Goal: Task Accomplishment & Management: Use online tool/utility

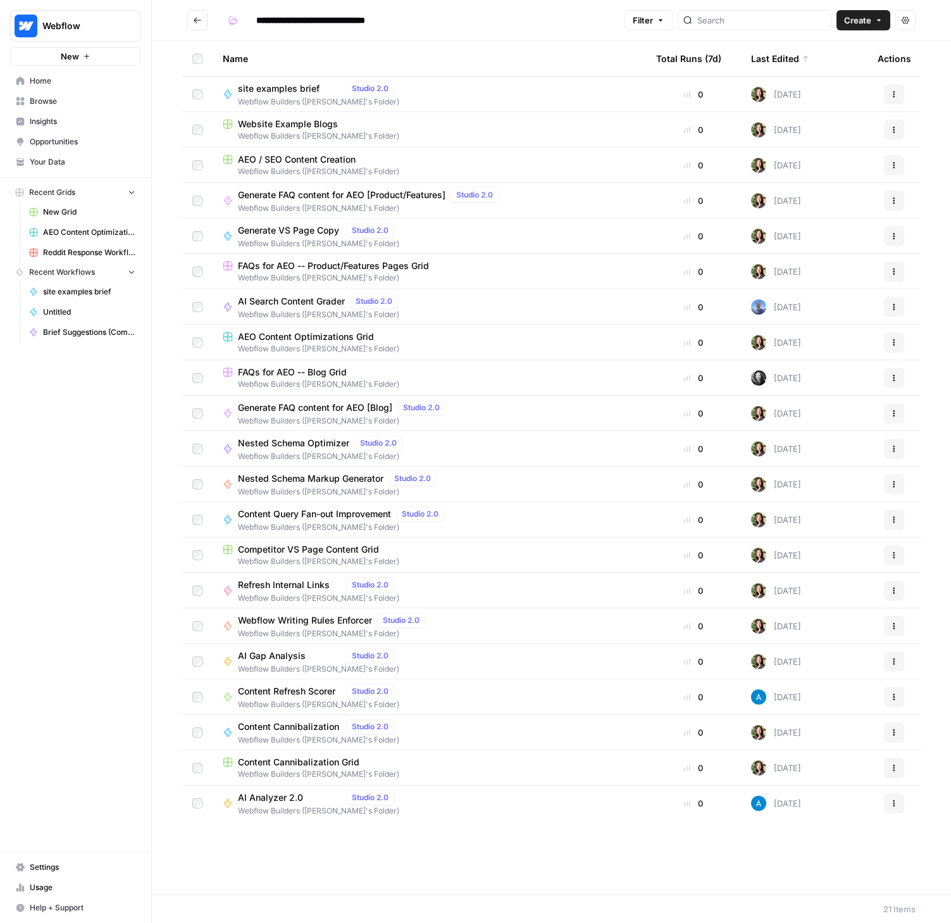
click at [41, 887] on span "Usage" at bounding box center [83, 886] width 106 height 11
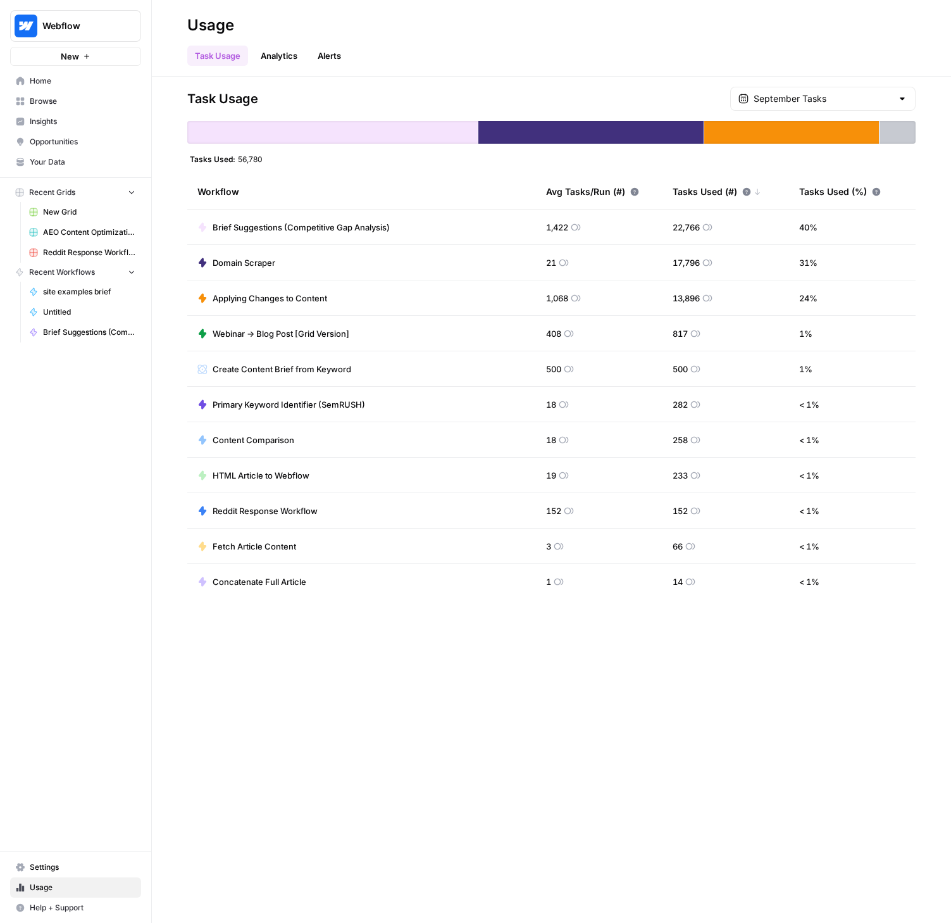
click at [50, 100] on span "Browse" at bounding box center [83, 101] width 106 height 11
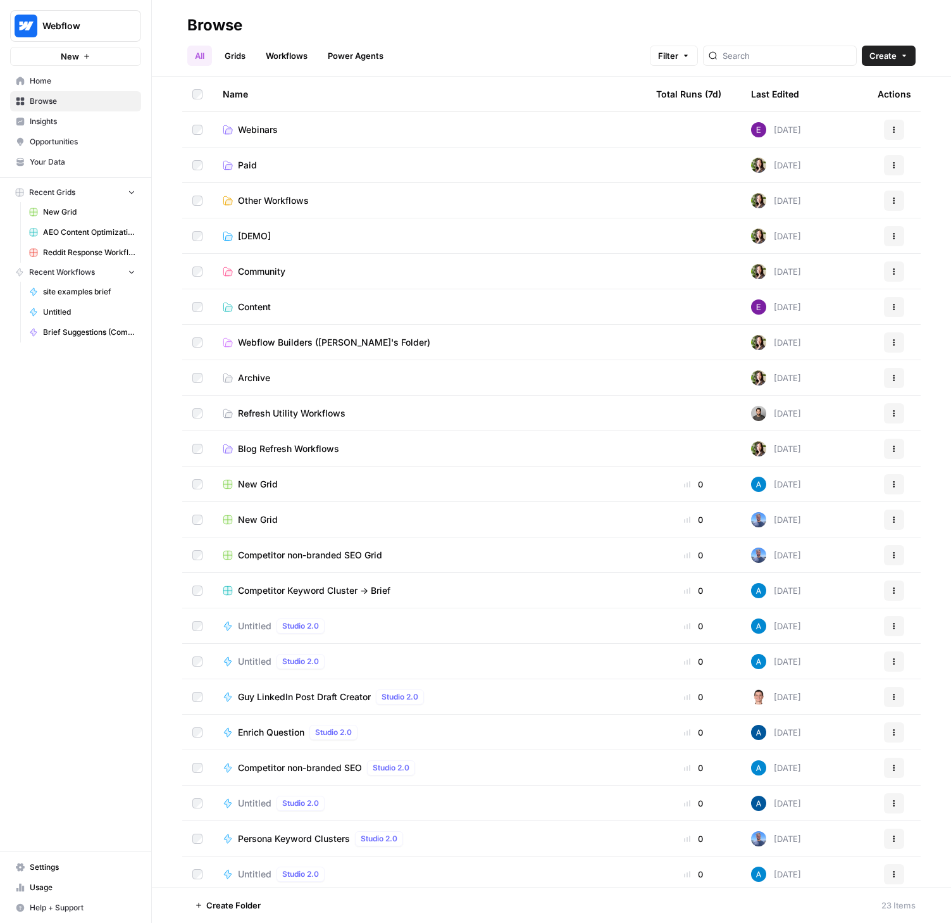
click at [259, 306] on span "Content" at bounding box center [254, 307] width 33 height 13
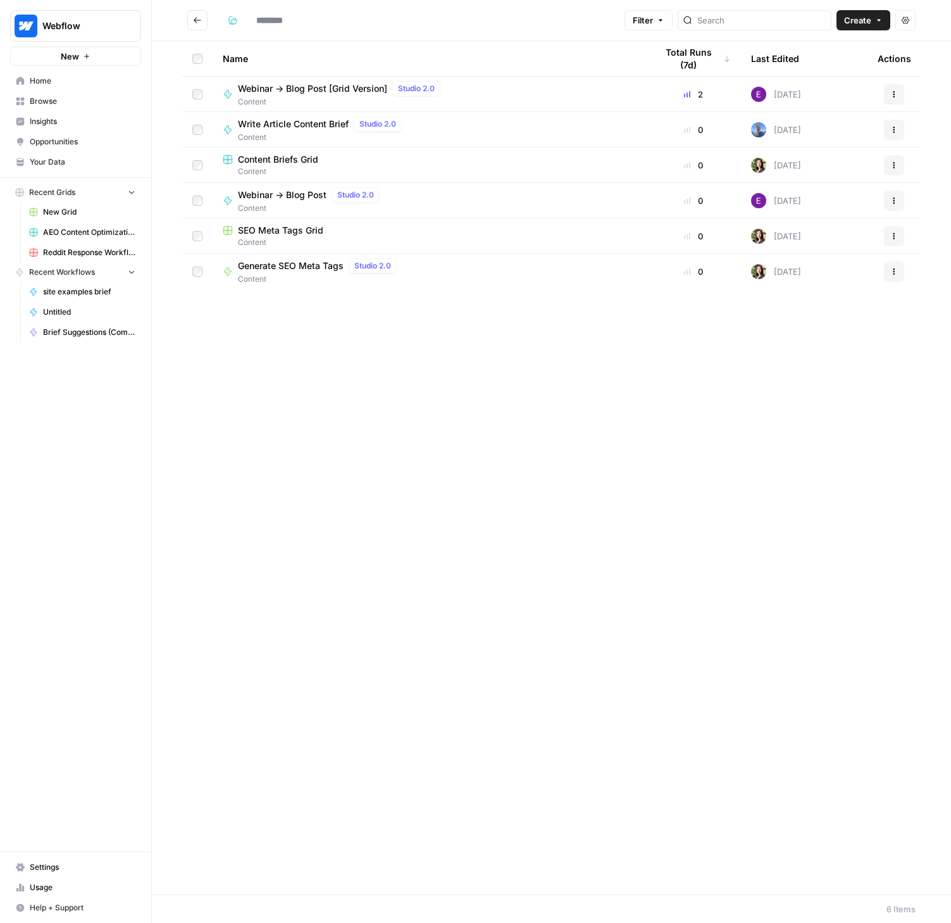
type input "*******"
click at [356, 84] on span "Webinar -> Blog Post [Grid Version]" at bounding box center [312, 88] width 149 height 13
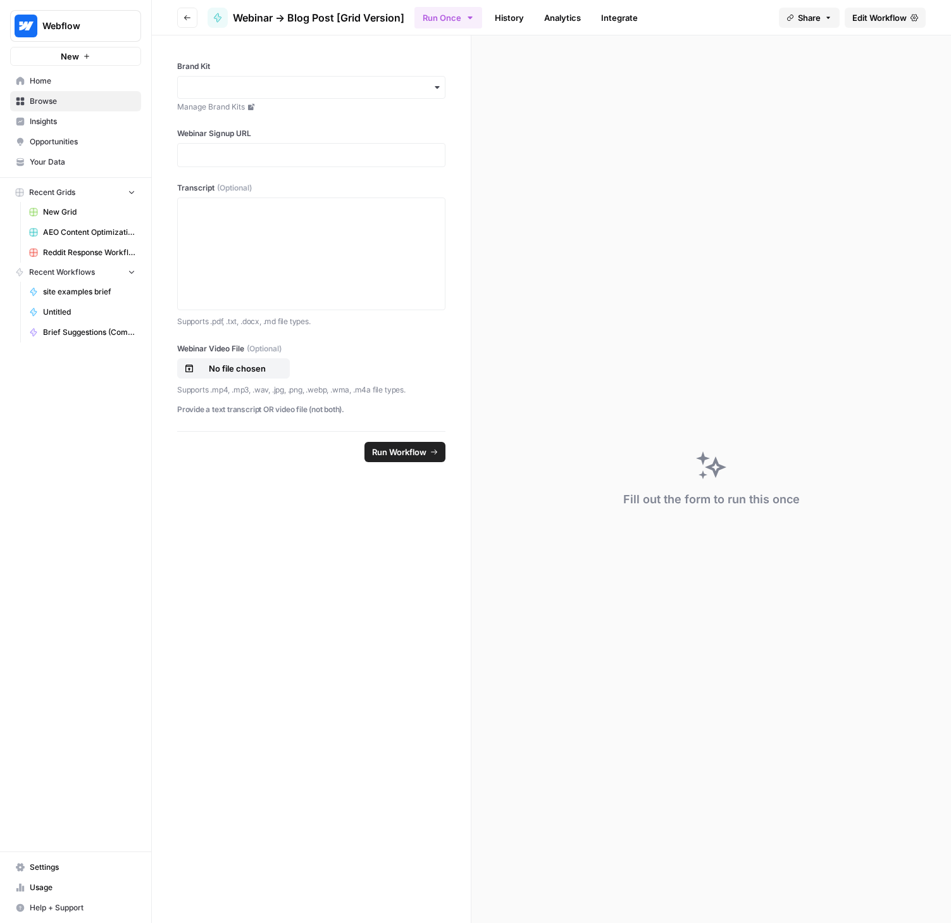
click at [522, 18] on link "History" at bounding box center [509, 18] width 44 height 20
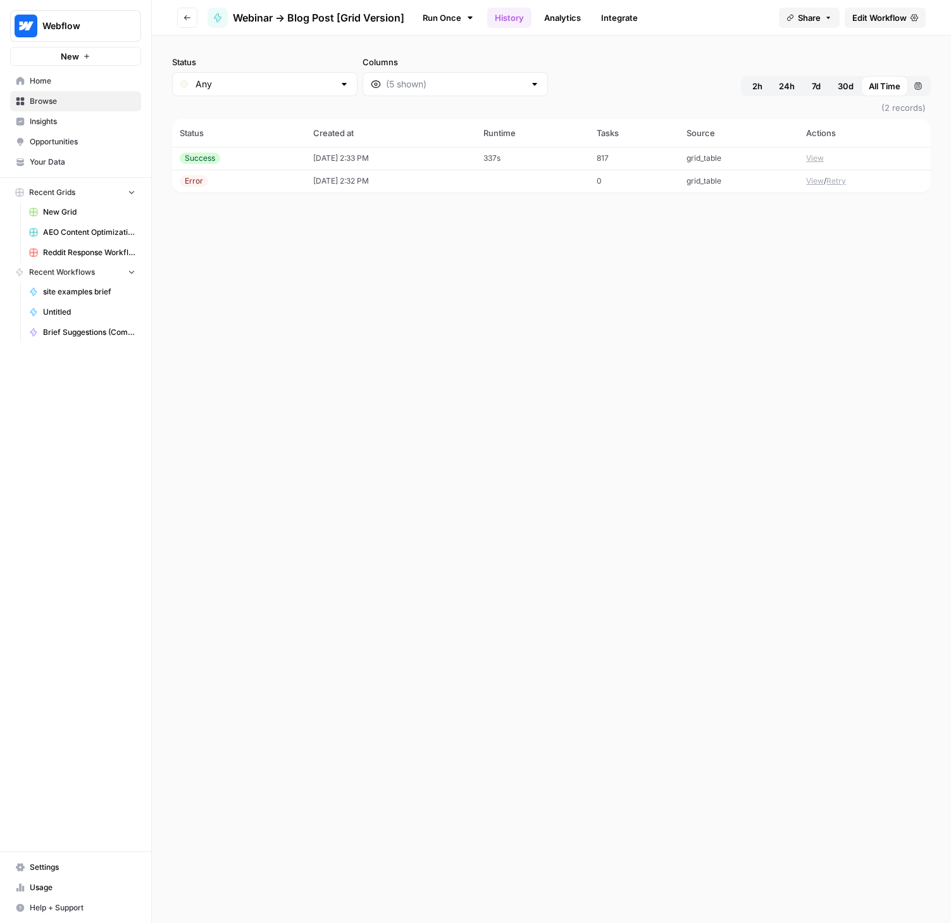
click at [824, 158] on button "View" at bounding box center [815, 158] width 18 height 11
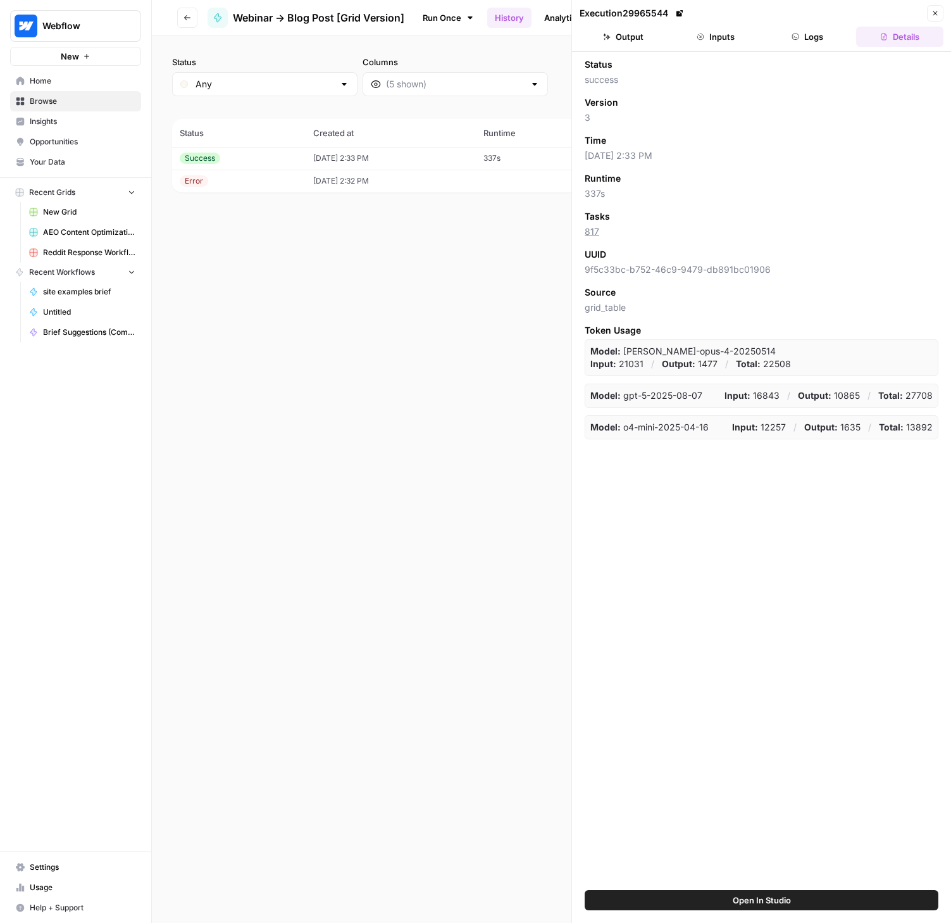
click at [636, 30] on button "Output" at bounding box center [623, 37] width 87 height 20
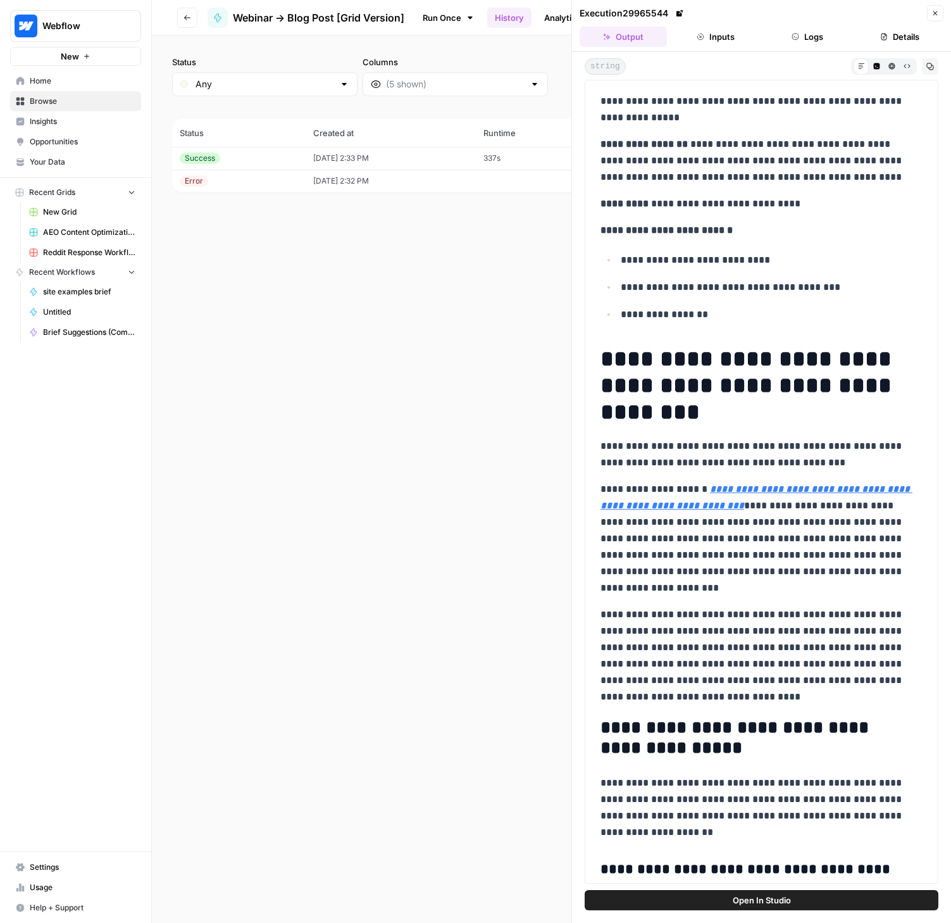
click at [697, 35] on icon "button" at bounding box center [701, 37] width 8 height 8
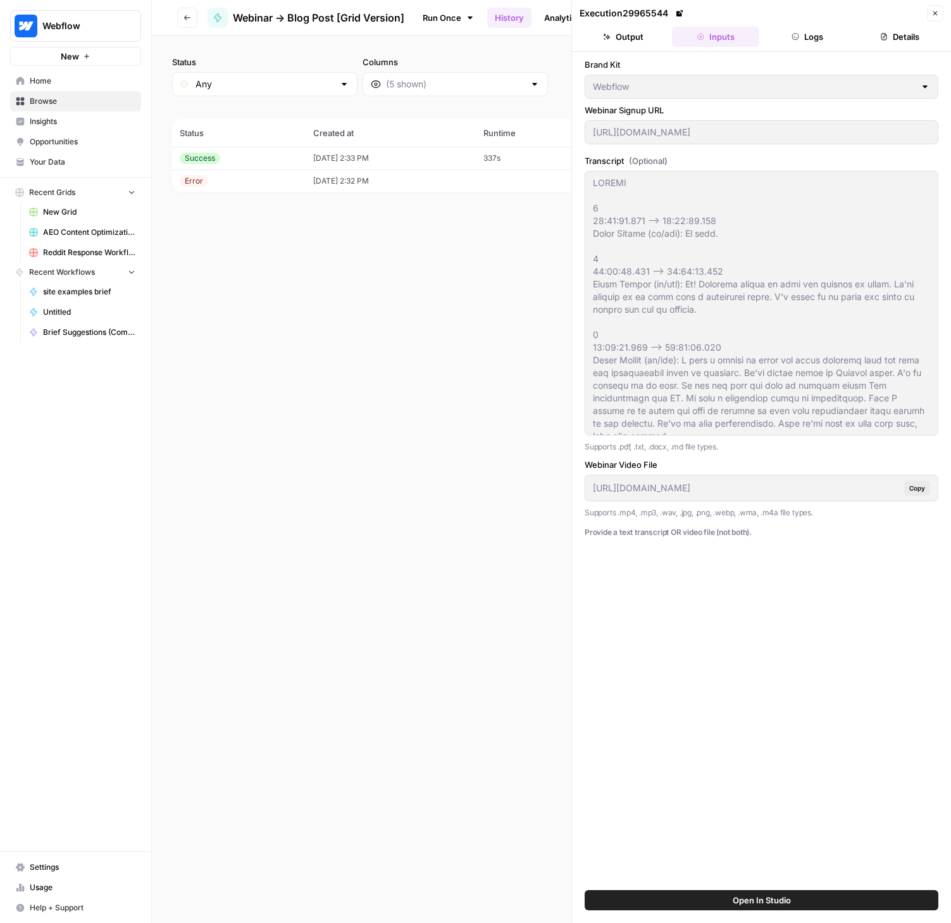
click at [621, 33] on button "Output" at bounding box center [623, 37] width 87 height 20
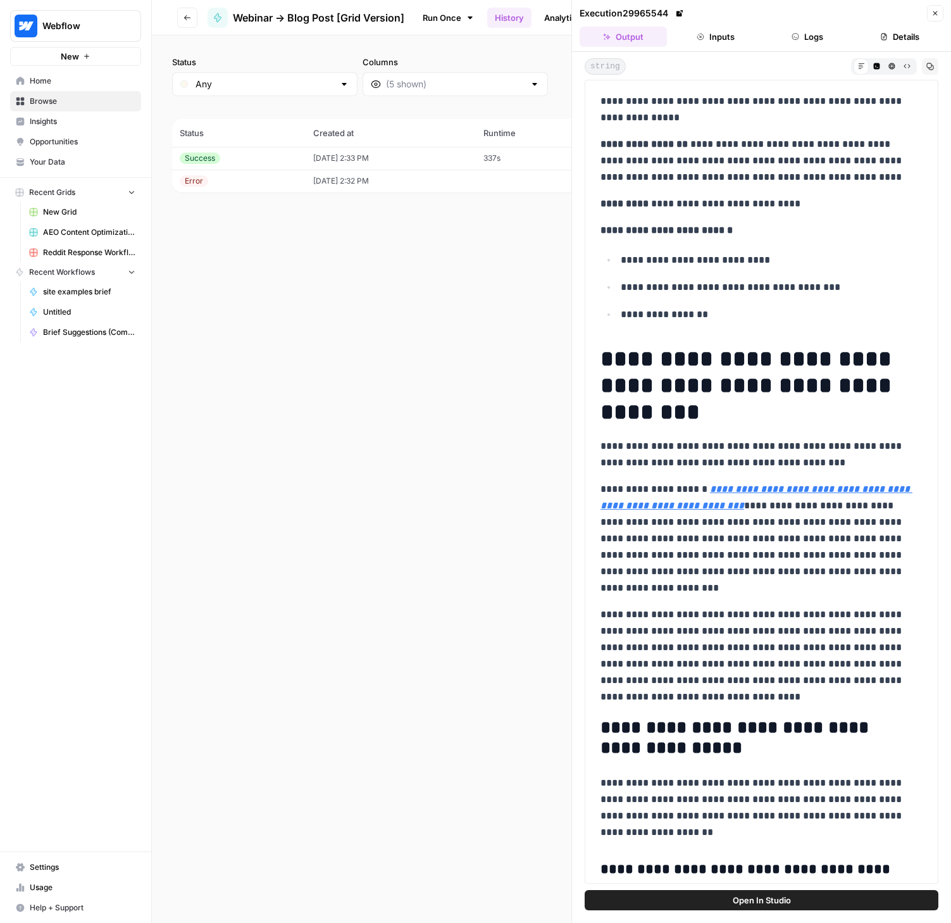
click at [173, 13] on header "Go back Webinar -> Blog Post [Grid Version] Run Once History Analytics Integrat…" at bounding box center [551, 17] width 799 height 35
click at [184, 13] on button "Go back" at bounding box center [187, 18] width 20 height 20
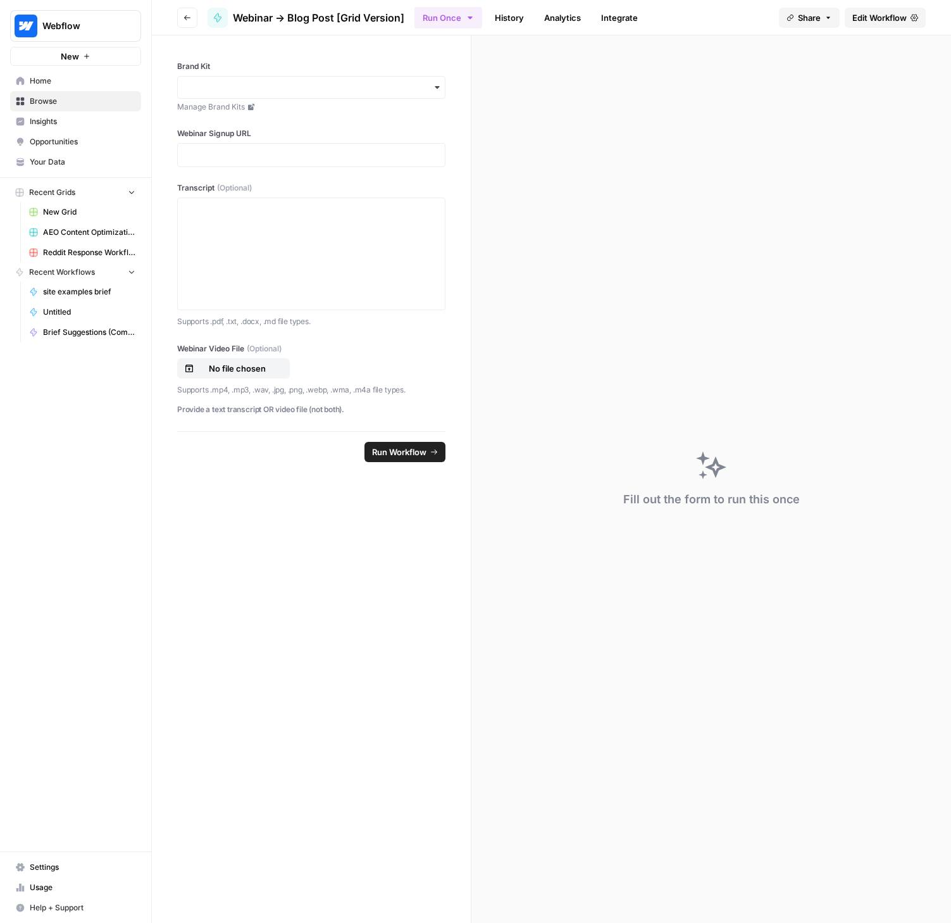
click at [188, 14] on icon "button" at bounding box center [188, 18] width 8 height 8
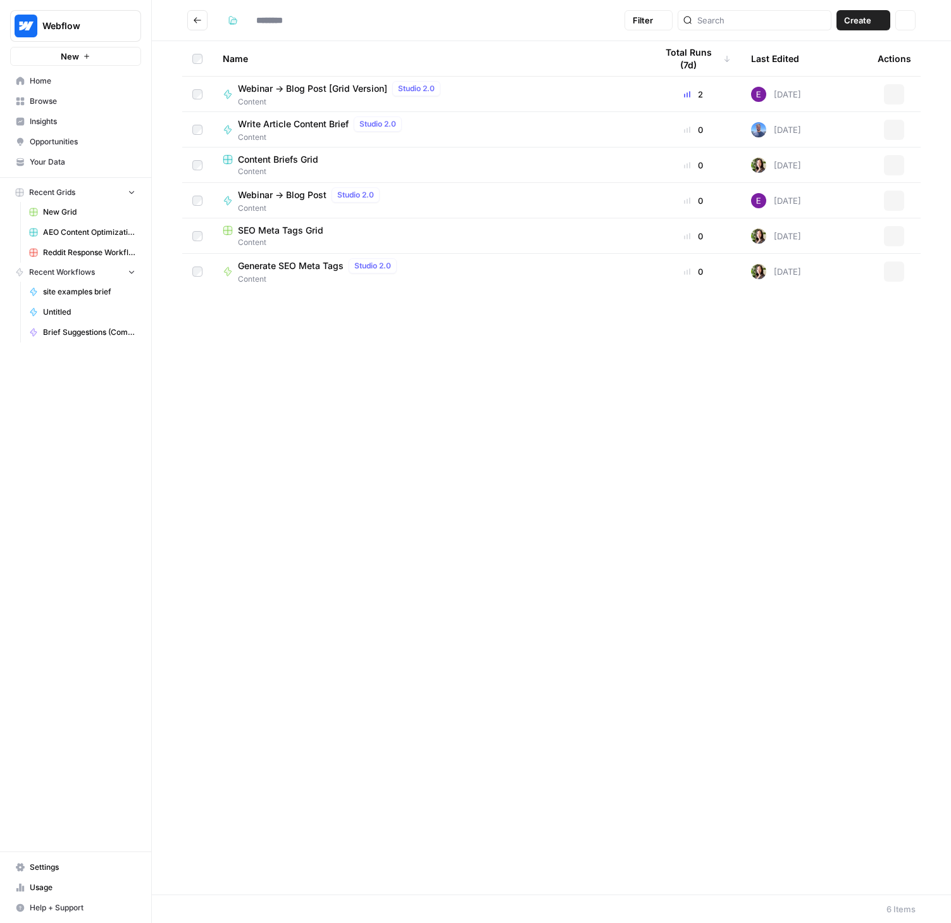
type input "*******"
click at [197, 19] on icon "Go back" at bounding box center [197, 20] width 9 height 9
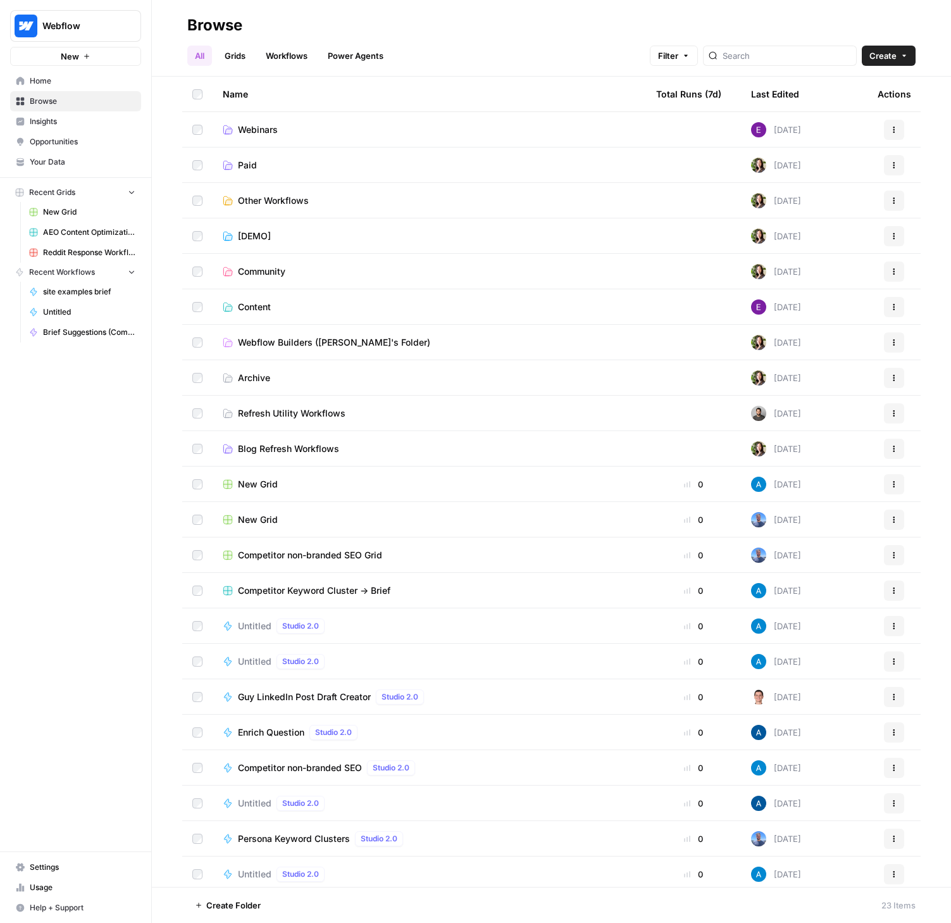
click at [418, 128] on link "Webinars" at bounding box center [429, 129] width 413 height 13
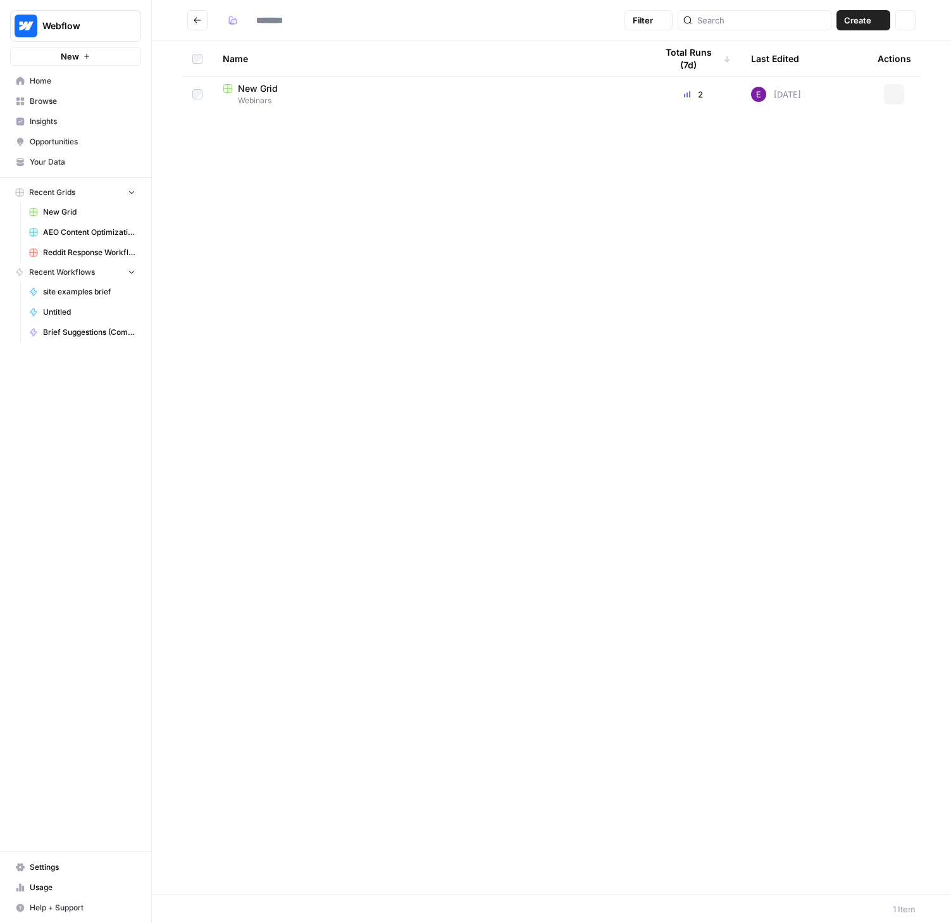
type input "********"
click at [271, 93] on span "New Grid" at bounding box center [258, 88] width 40 height 13
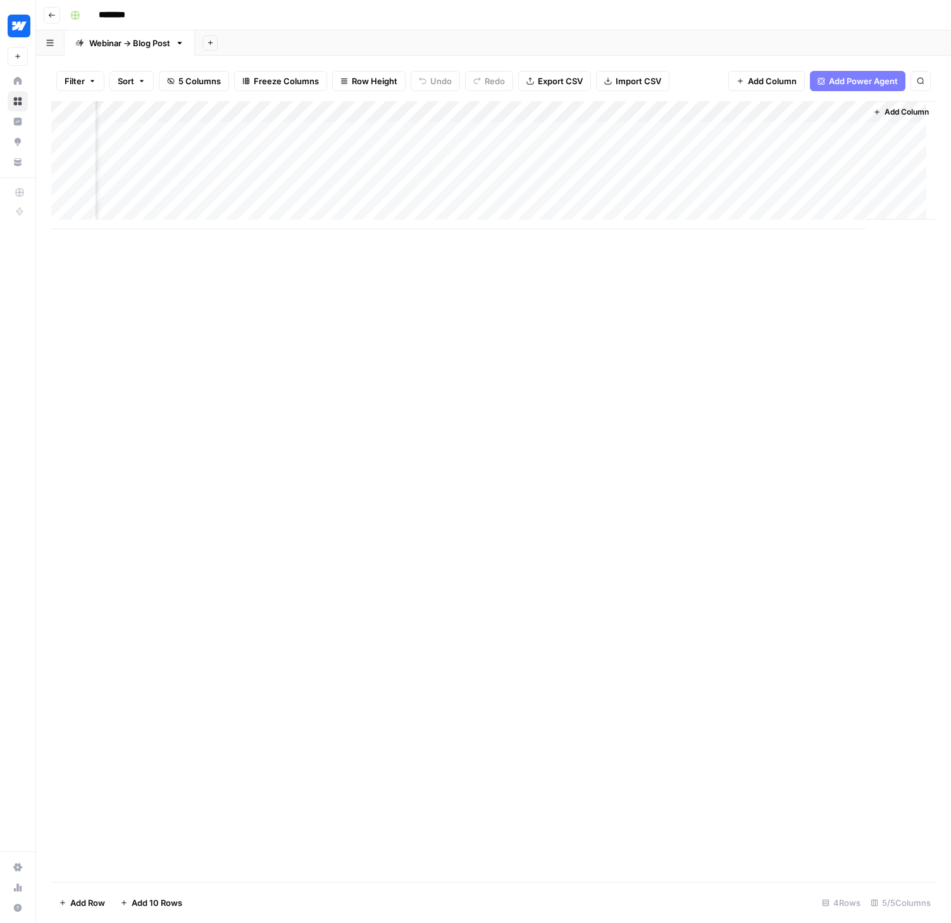
scroll to position [0, 132]
click at [843, 128] on div "Add Column" at bounding box center [493, 165] width 885 height 128
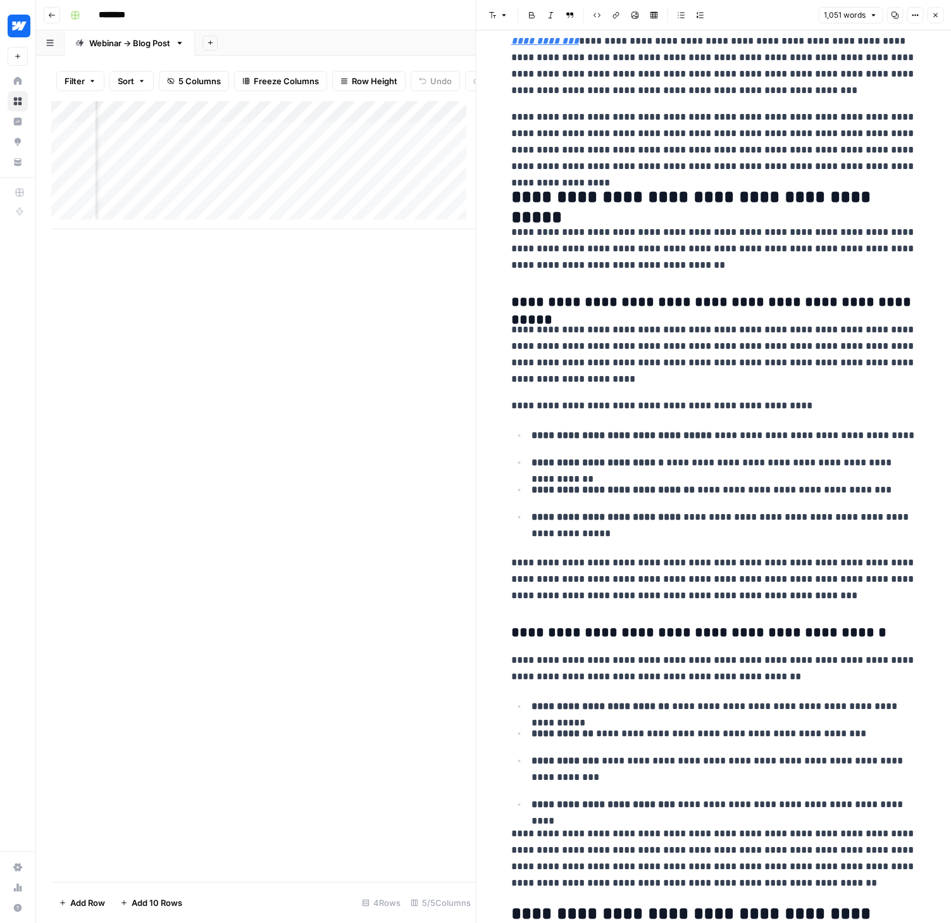
scroll to position [645, 0]
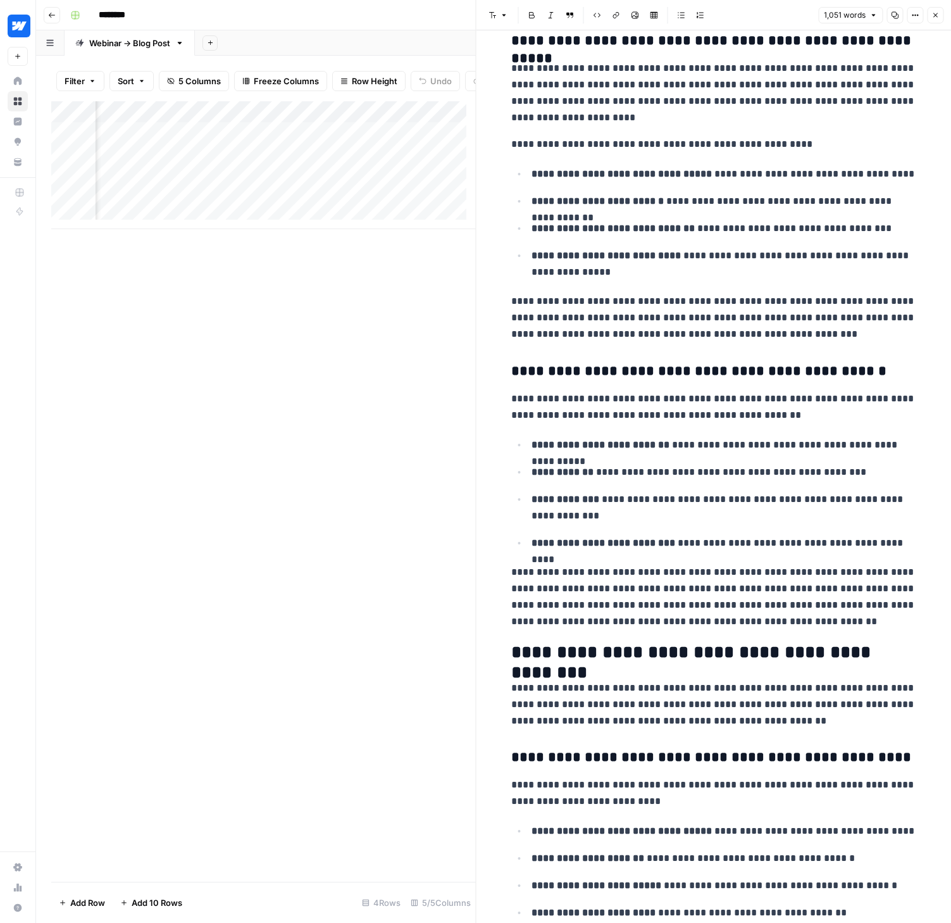
click at [940, 15] on button "Close" at bounding box center [935, 15] width 16 height 16
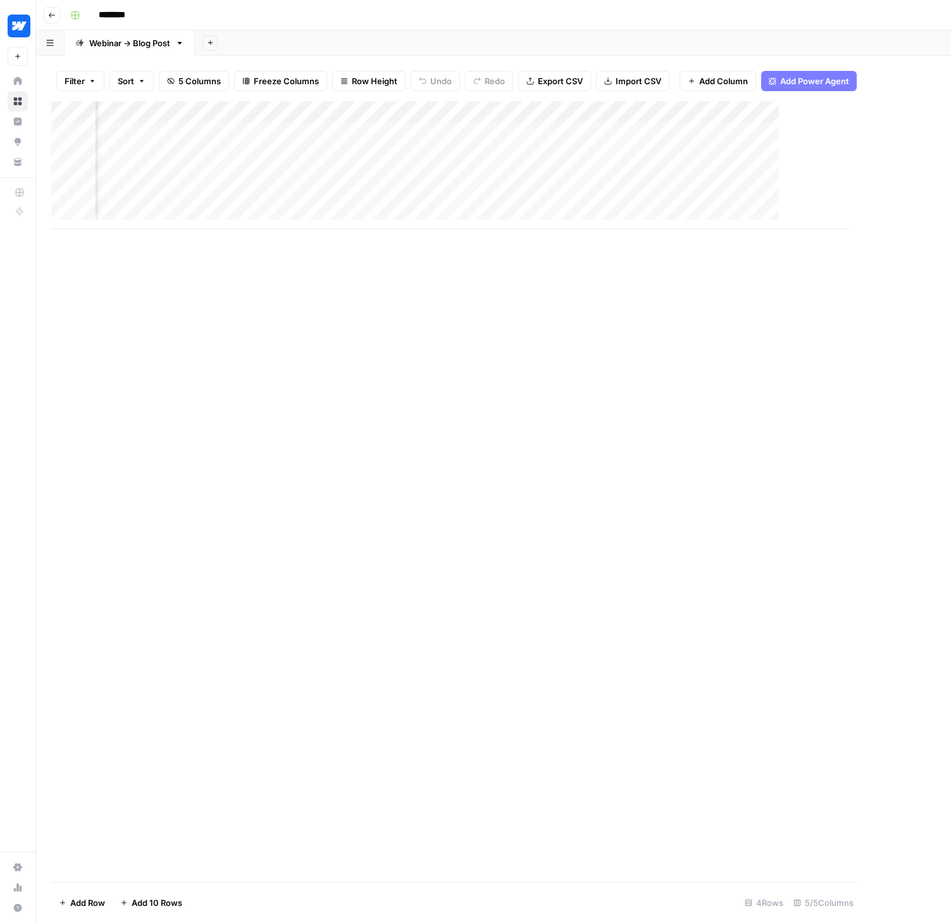
scroll to position [0, 117]
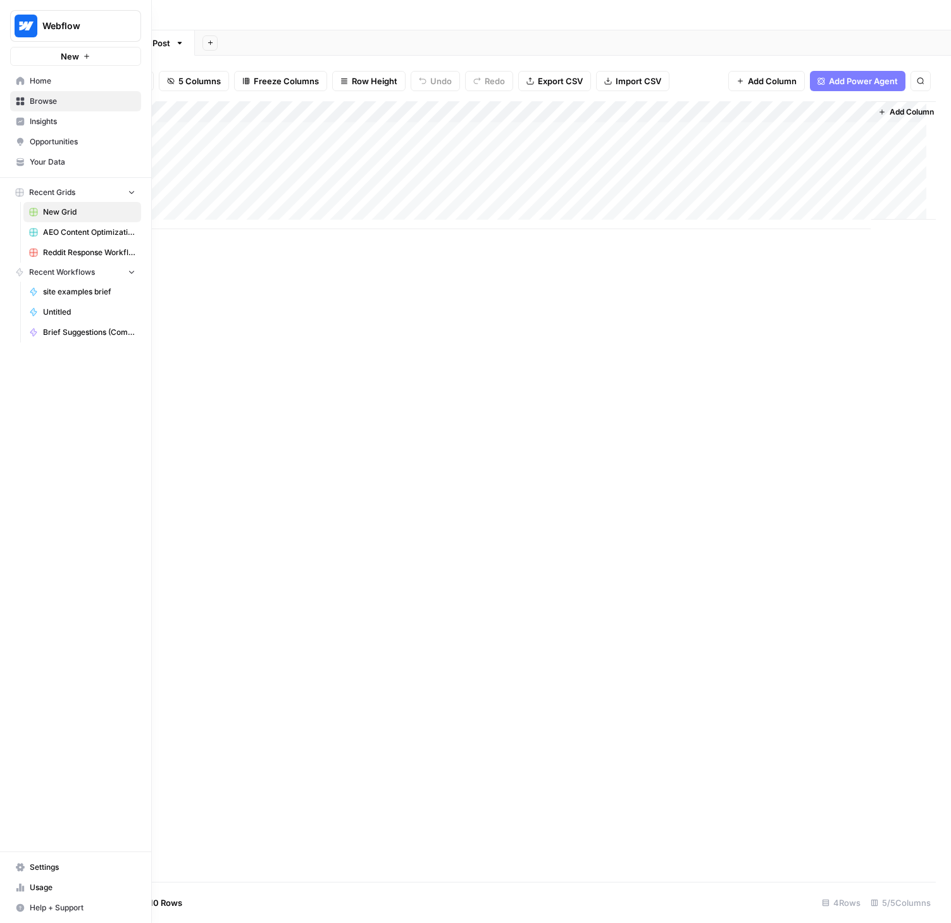
click at [24, 81] on icon at bounding box center [20, 81] width 9 height 9
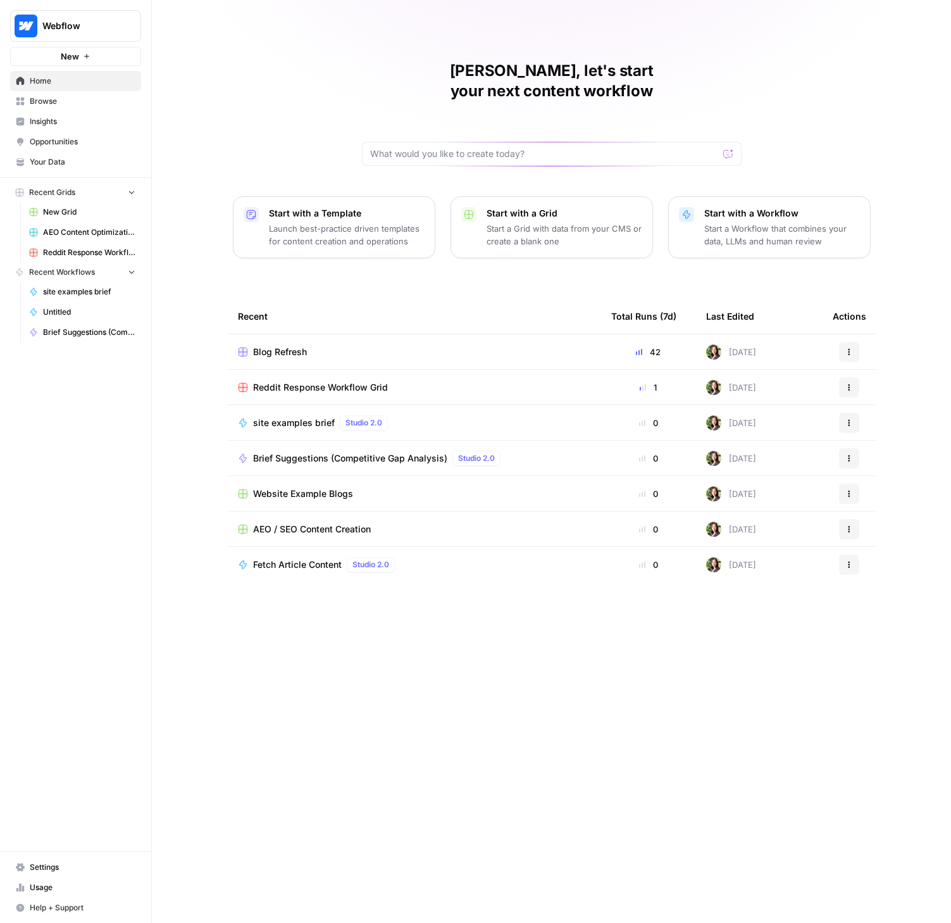
click at [55, 101] on span "Browse" at bounding box center [83, 101] width 106 height 11
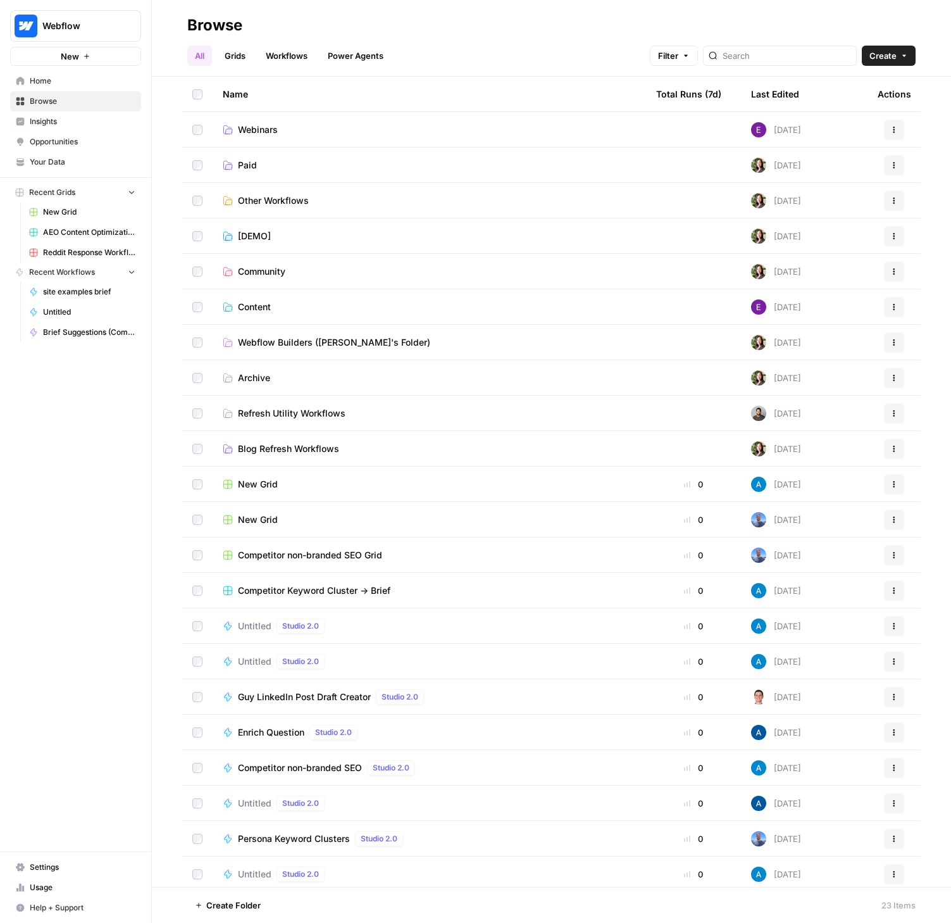
click at [266, 442] on span "Blog Refresh Workflows" at bounding box center [288, 448] width 101 height 13
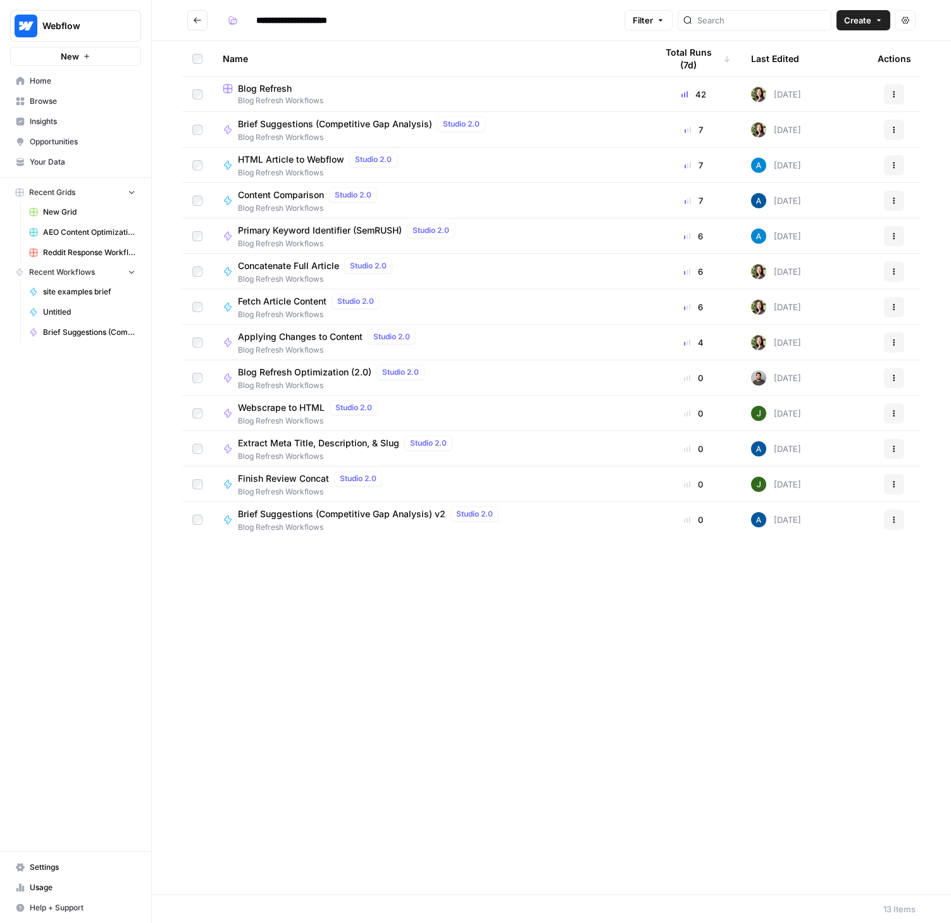
click at [277, 89] on span "Blog Refresh" at bounding box center [265, 88] width 54 height 13
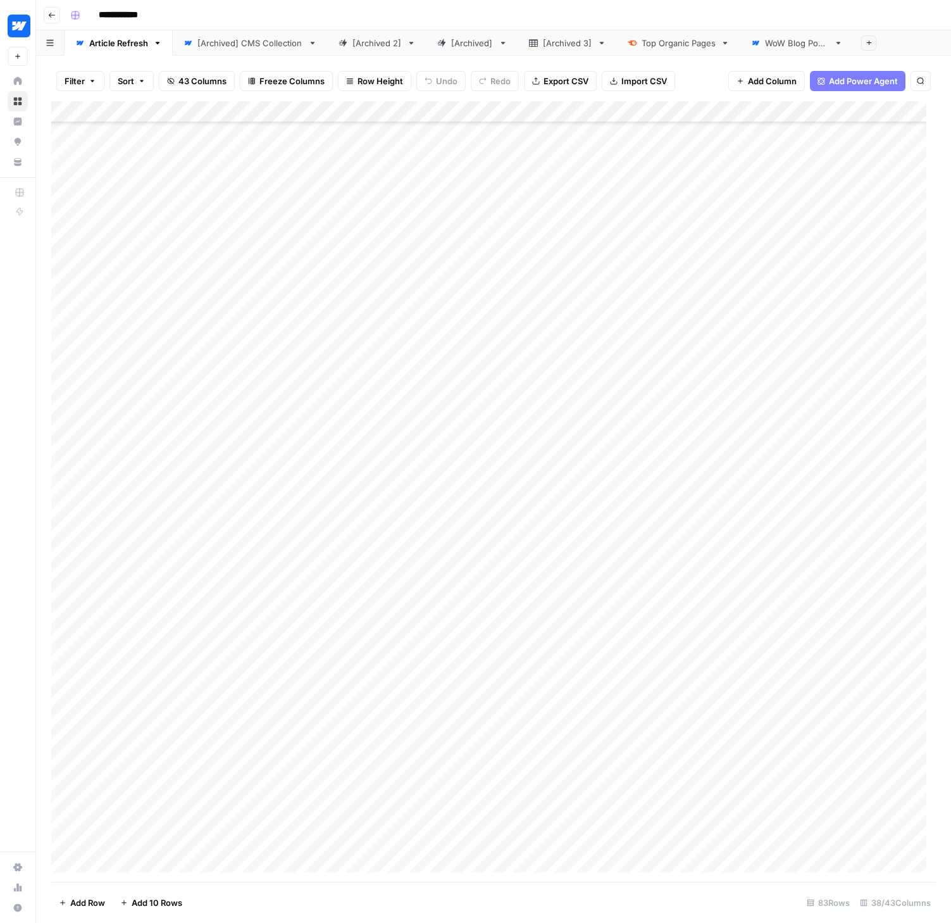
scroll to position [1057, 0]
click at [138, 861] on div "Add Column" at bounding box center [493, 491] width 885 height 780
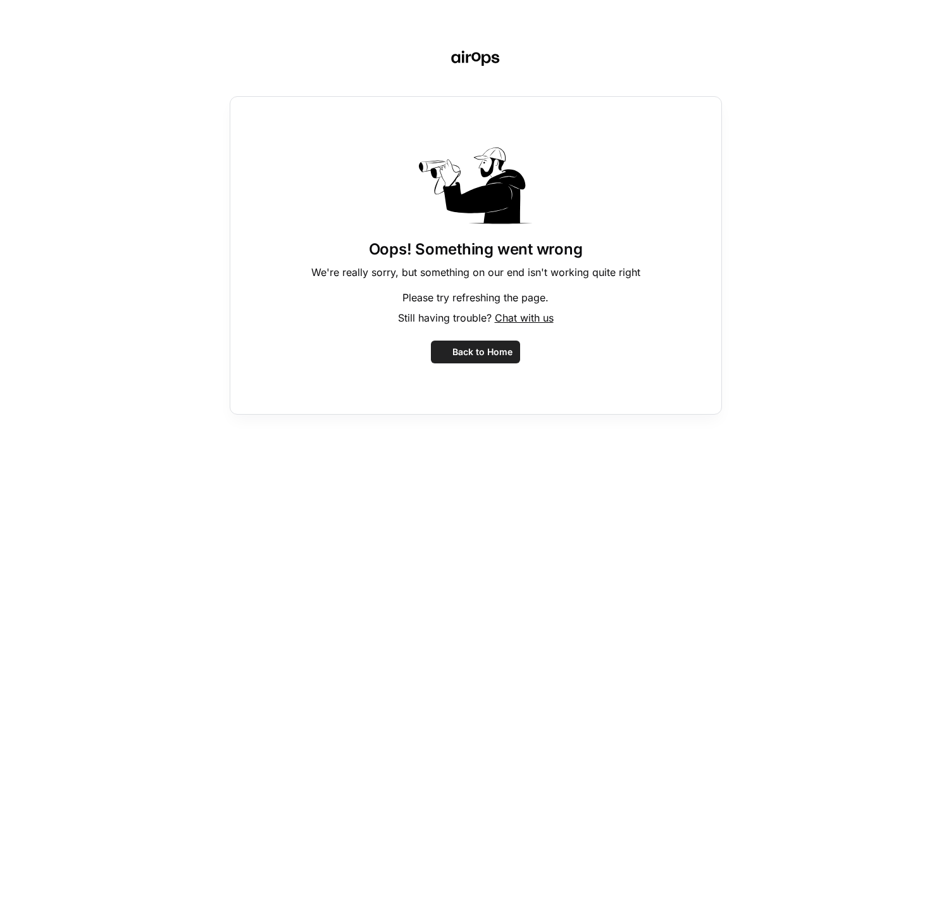
click at [172, 835] on div "Oops! Something went wrong We're really sorry, but something on our end isn't w…" at bounding box center [475, 461] width 951 height 923
click at [465, 357] on span "Back to Home" at bounding box center [482, 351] width 60 height 13
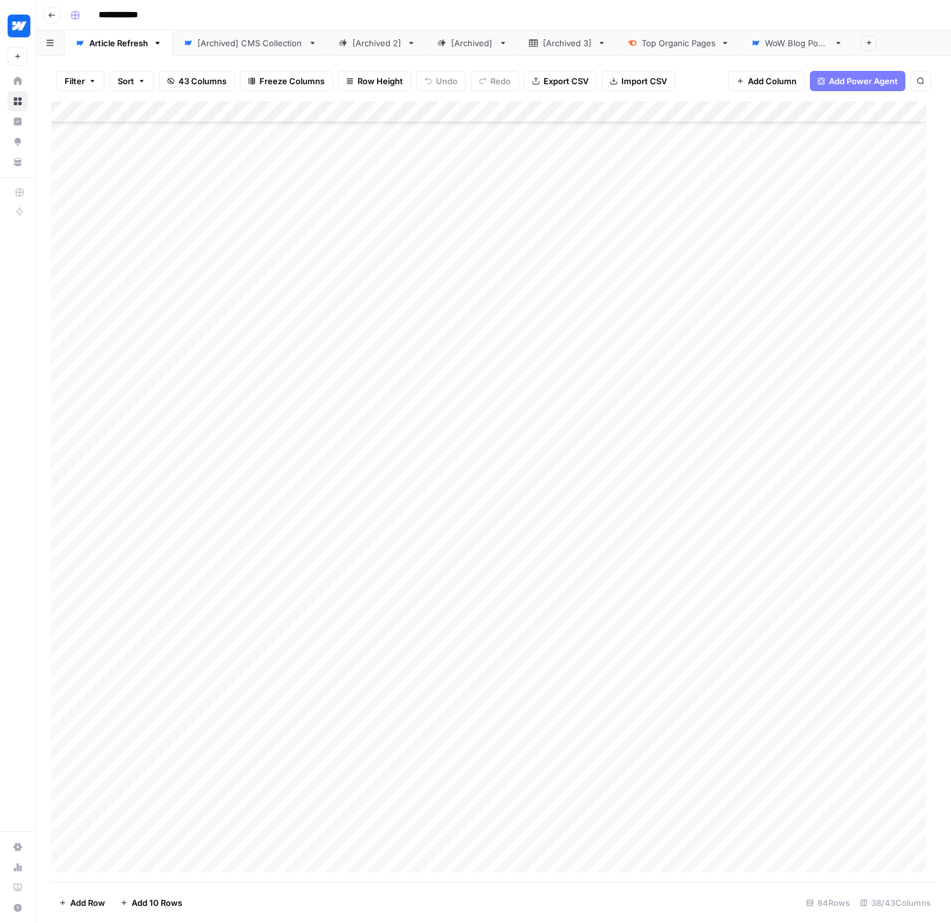
scroll to position [1078, 0]
click at [169, 844] on div "Add Column" at bounding box center [493, 491] width 885 height 780
click at [180, 841] on div "Add Column" at bounding box center [493, 491] width 885 height 780
type input "**********"
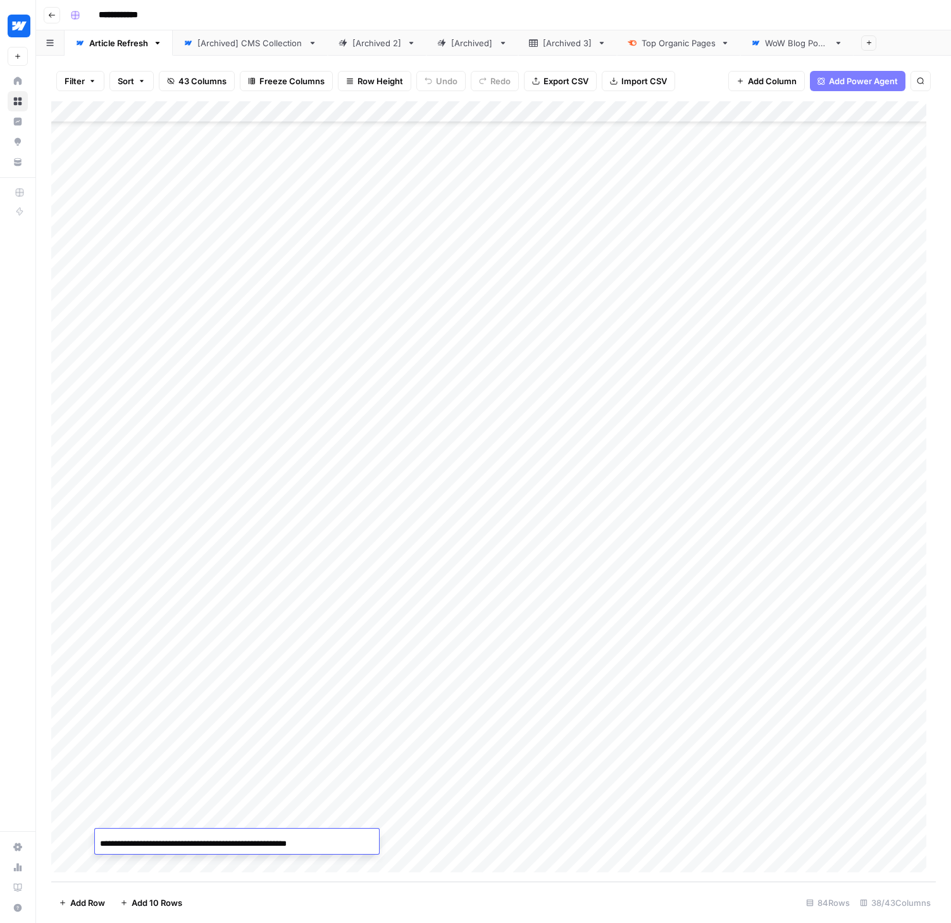
scroll to position [0, 0]
click at [404, 833] on div "Add Column" at bounding box center [493, 491] width 885 height 780
click at [466, 835] on div "Add Column" at bounding box center [493, 491] width 885 height 780
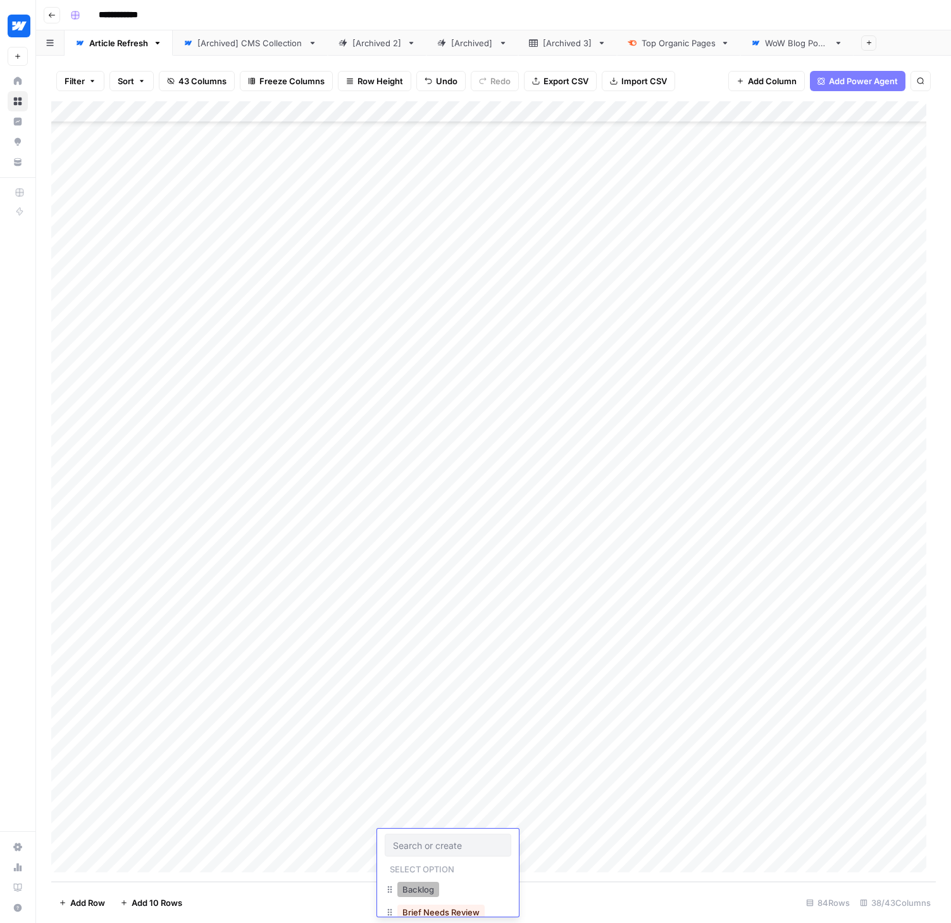
click at [434, 891] on button "Backlog" at bounding box center [418, 888] width 42 height 15
click at [576, 836] on div "Add Column" at bounding box center [493, 491] width 885 height 780
click at [571, 838] on div "Add Column" at bounding box center [493, 491] width 885 height 780
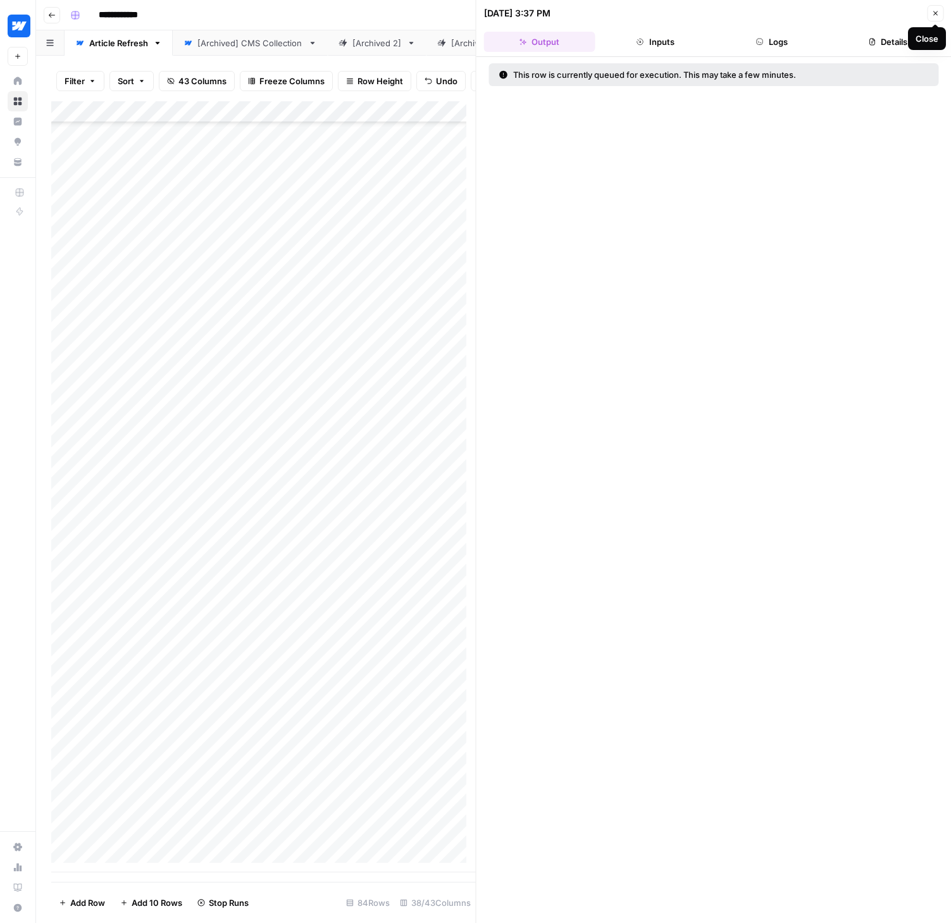
click at [940, 16] on button "Close" at bounding box center [935, 13] width 16 height 16
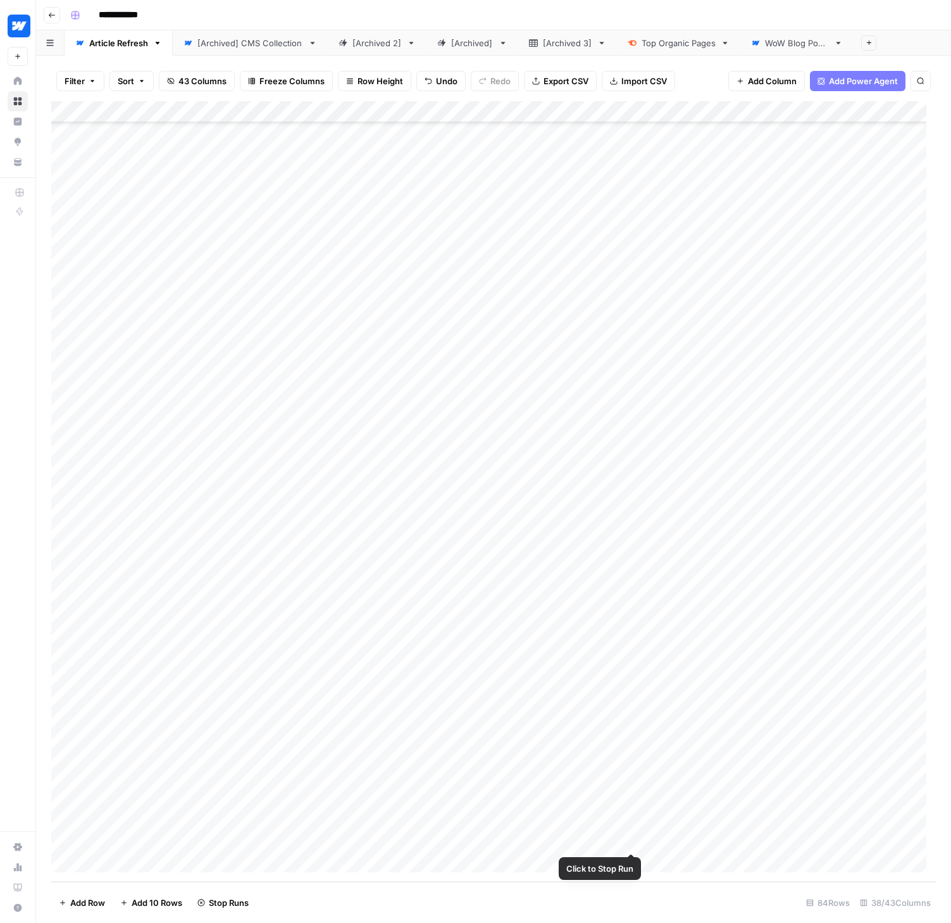
click at [632, 842] on div "Add Column" at bounding box center [493, 491] width 885 height 780
click at [632, 840] on div "Add Column" at bounding box center [493, 491] width 885 height 780
click at [642, 839] on div "Add Column" at bounding box center [493, 491] width 885 height 780
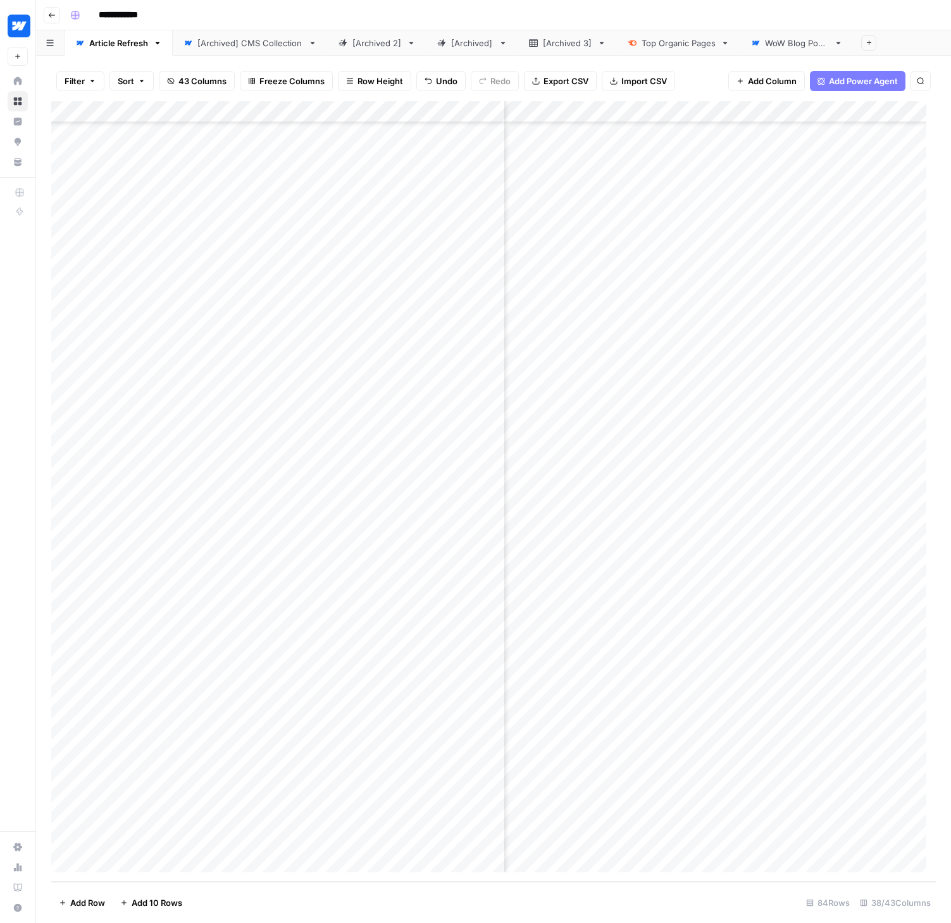
scroll to position [1078, 1637]
click at [696, 838] on div "Add Column" at bounding box center [493, 491] width 885 height 780
click at [687, 843] on div "Add Column" at bounding box center [493, 491] width 885 height 780
click at [716, 837] on div "Add Column" at bounding box center [493, 491] width 885 height 780
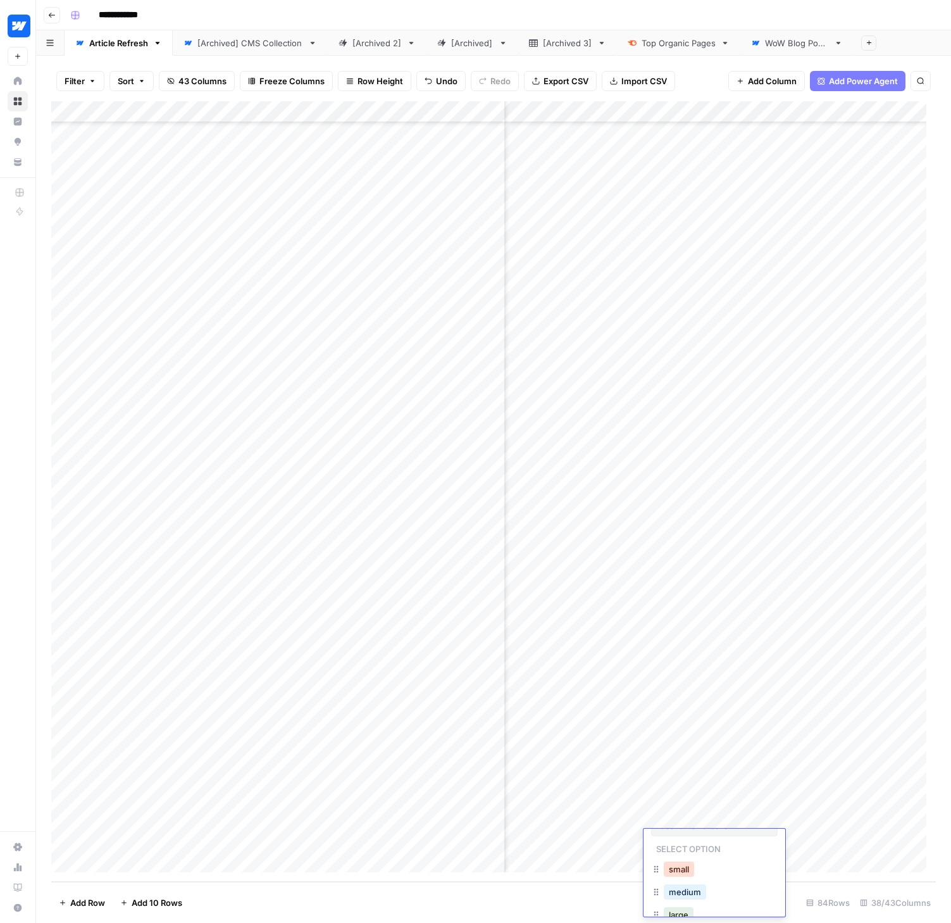
scroll to position [41, 0]
click at [691, 890] on button "large" at bounding box center [679, 893] width 30 height 15
click at [826, 838] on div "Add Column" at bounding box center [493, 491] width 885 height 780
click at [454, 851] on div "Add Column" at bounding box center [493, 491] width 885 height 780
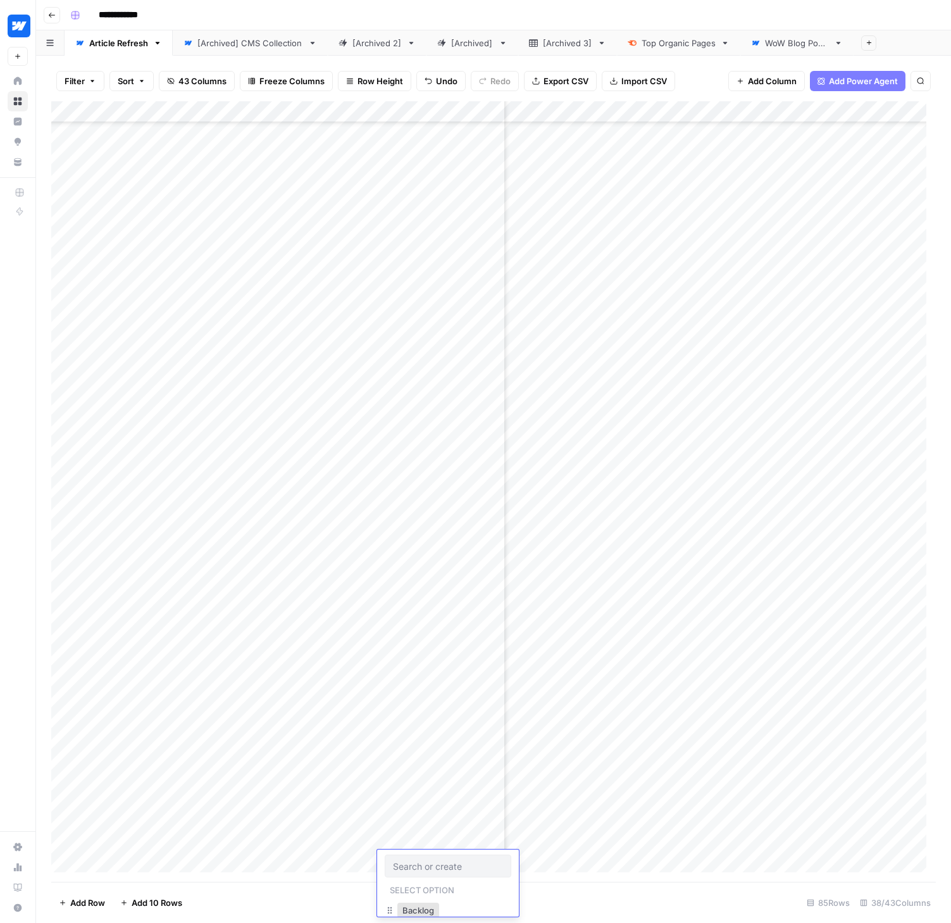
scroll to position [1079, 2292]
click at [450, 841] on div "Add Column" at bounding box center [493, 491] width 885 height 780
click at [449, 841] on div "Add Column" at bounding box center [493, 491] width 885 height 780
click at [437, 895] on button "Brief Needs Review" at bounding box center [440, 897] width 87 height 15
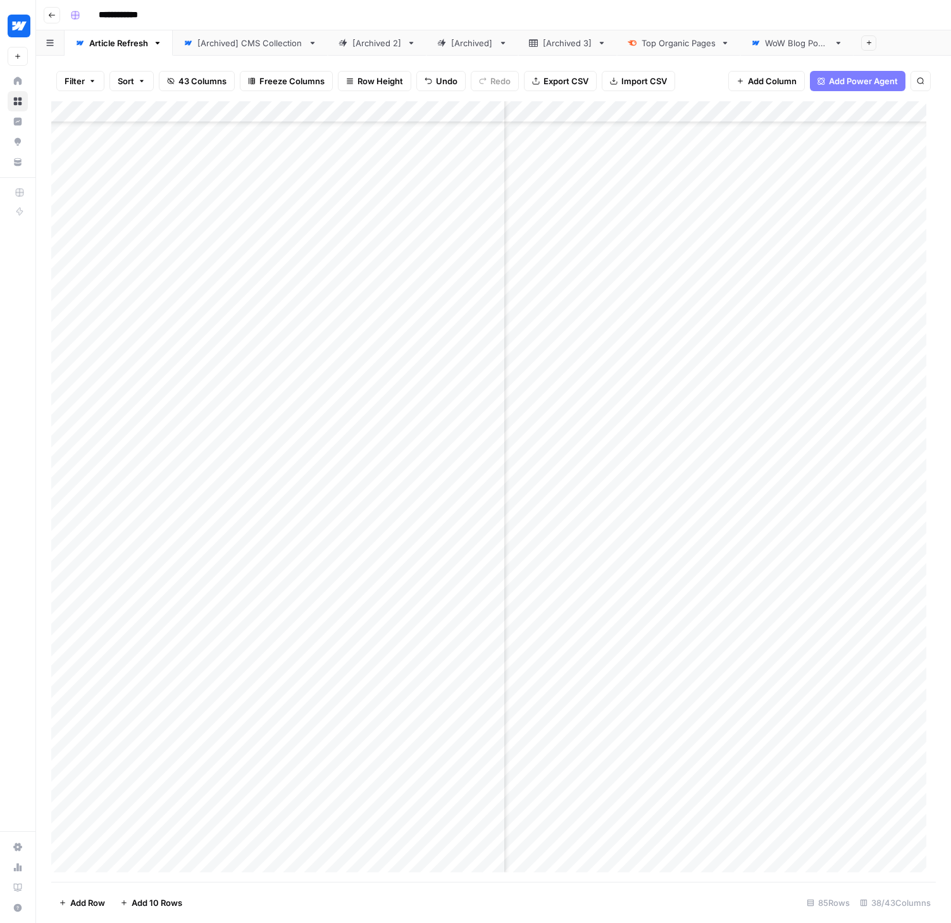
click at [592, 904] on footer "Add Row Add 10 Rows 85 Rows 38/43 Columns" at bounding box center [493, 901] width 885 height 41
click at [695, 601] on div "Add Column" at bounding box center [493, 491] width 885 height 780
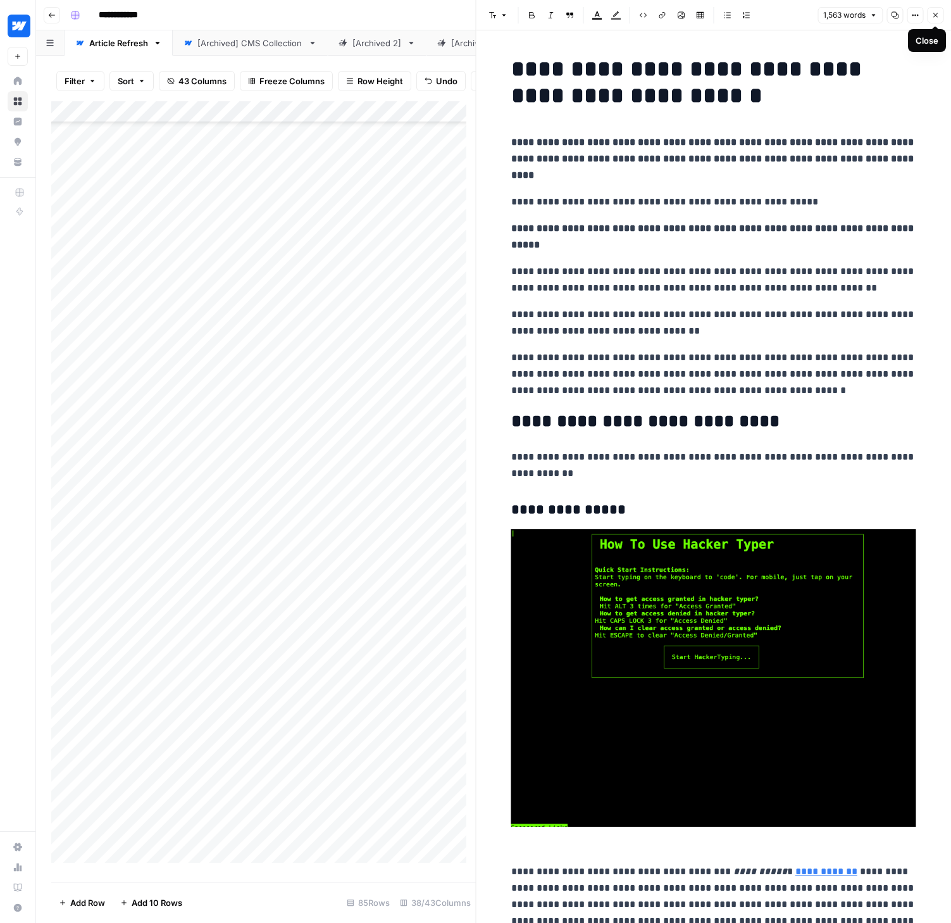
click at [935, 15] on icon "button" at bounding box center [935, 15] width 8 height 8
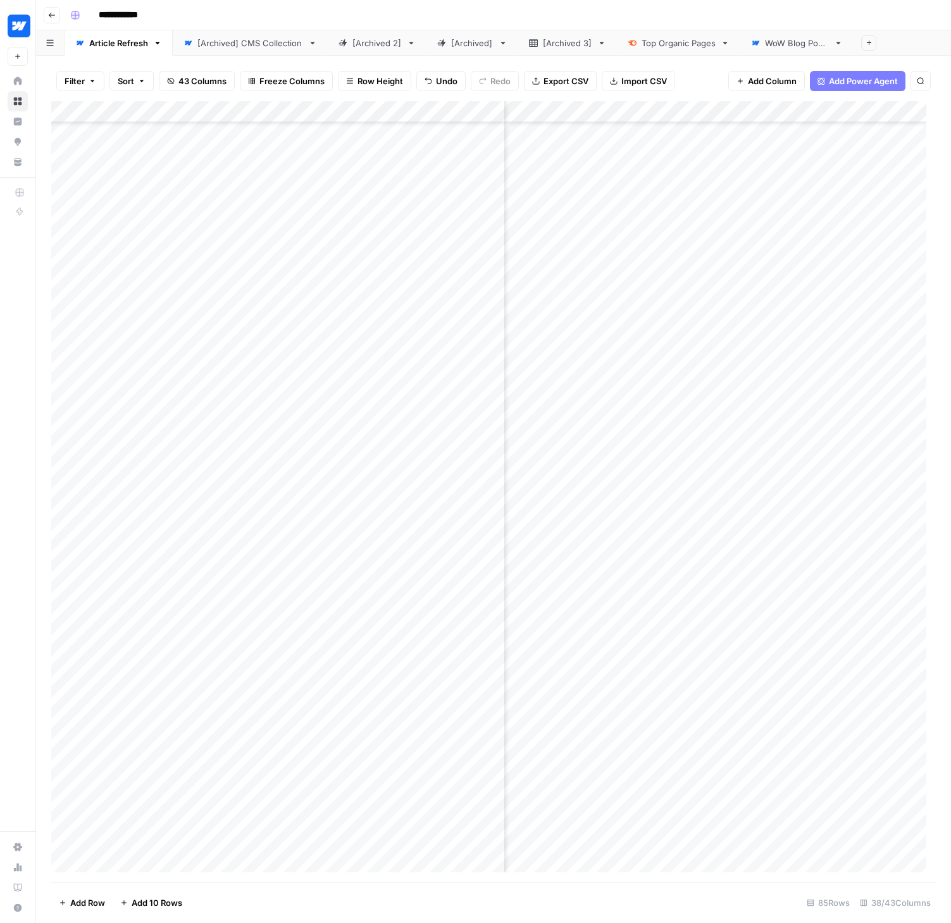
scroll to position [1079, 4340]
